Goal: Information Seeking & Learning: Learn about a topic

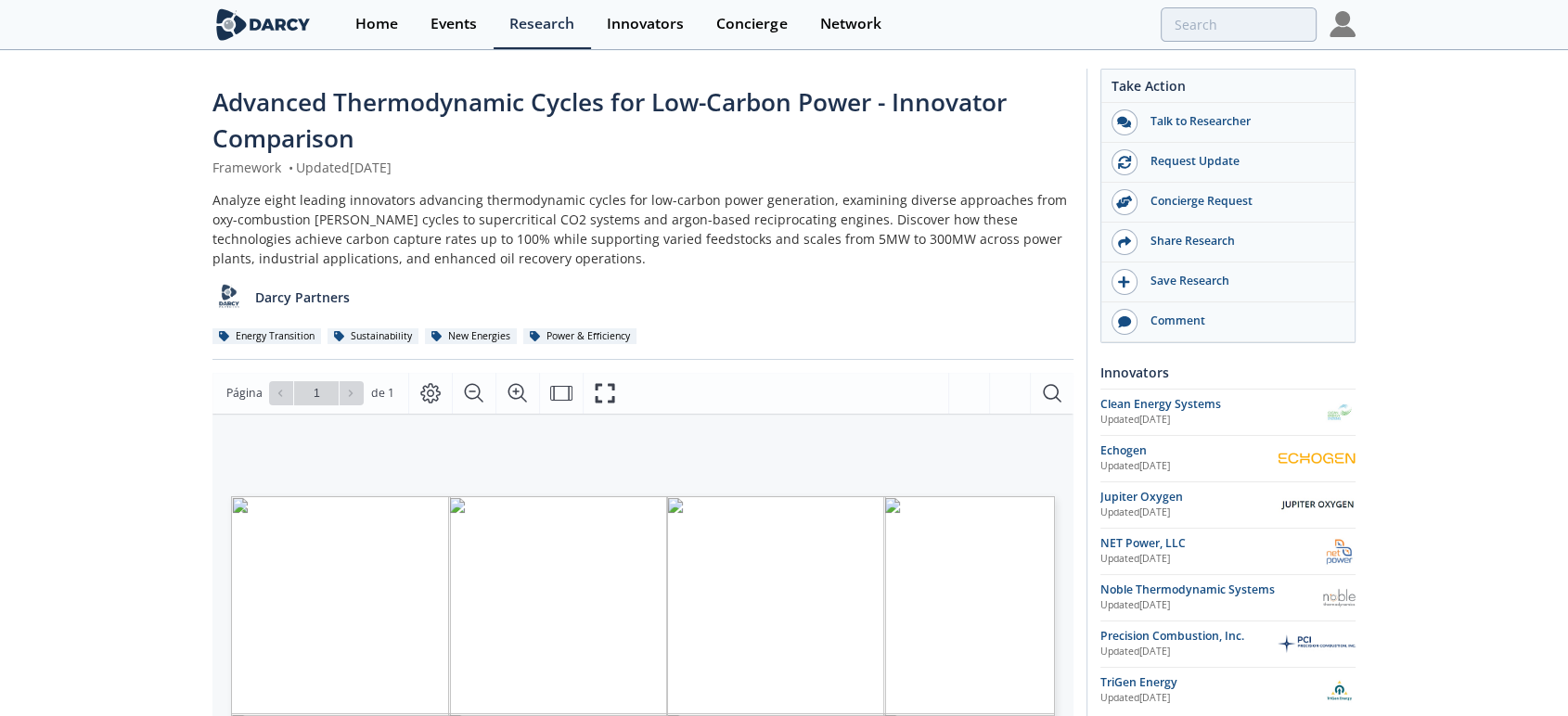
click at [868, 313] on div "Darcy Partners" at bounding box center [643, 290] width 861 height 46
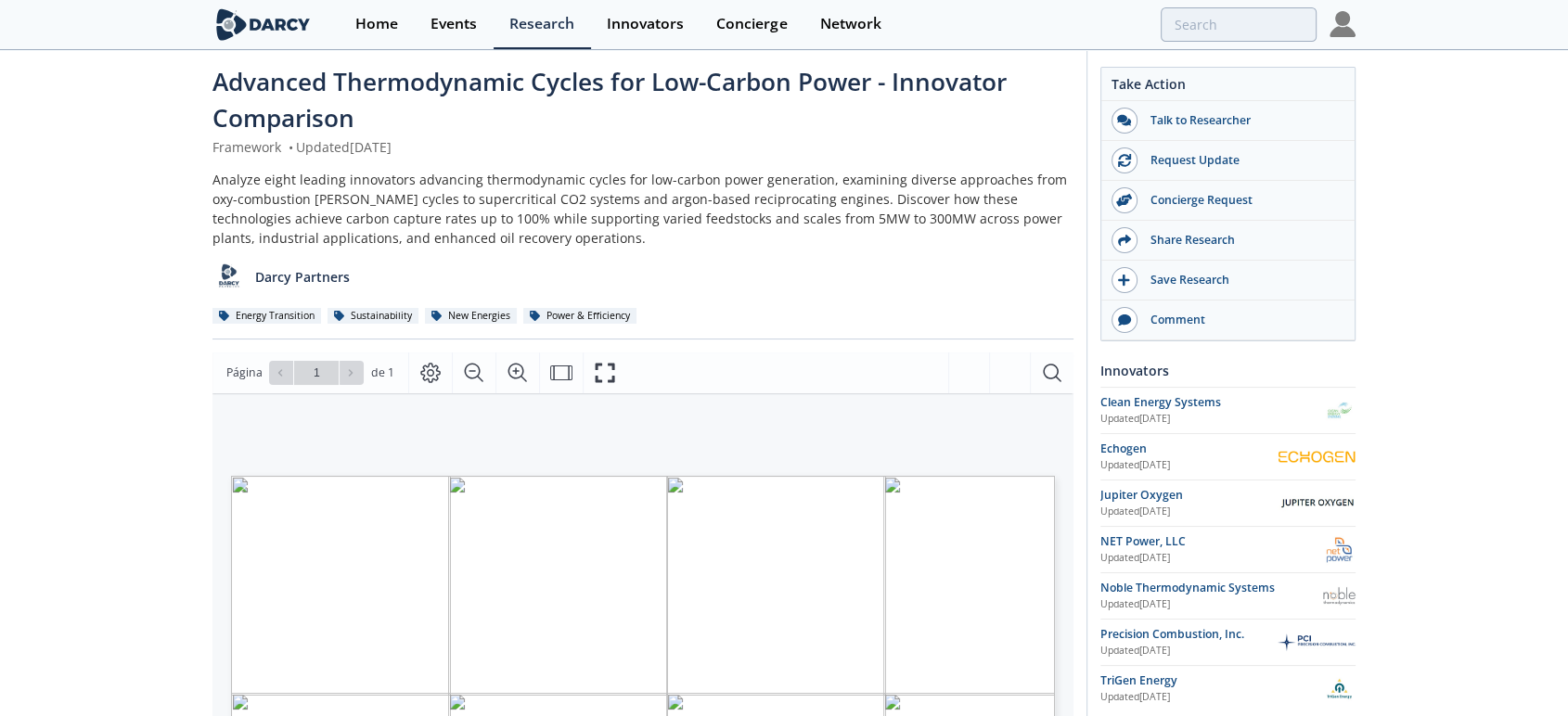
scroll to position [15, 0]
